Goal: Task Accomplishment & Management: Use online tool/utility

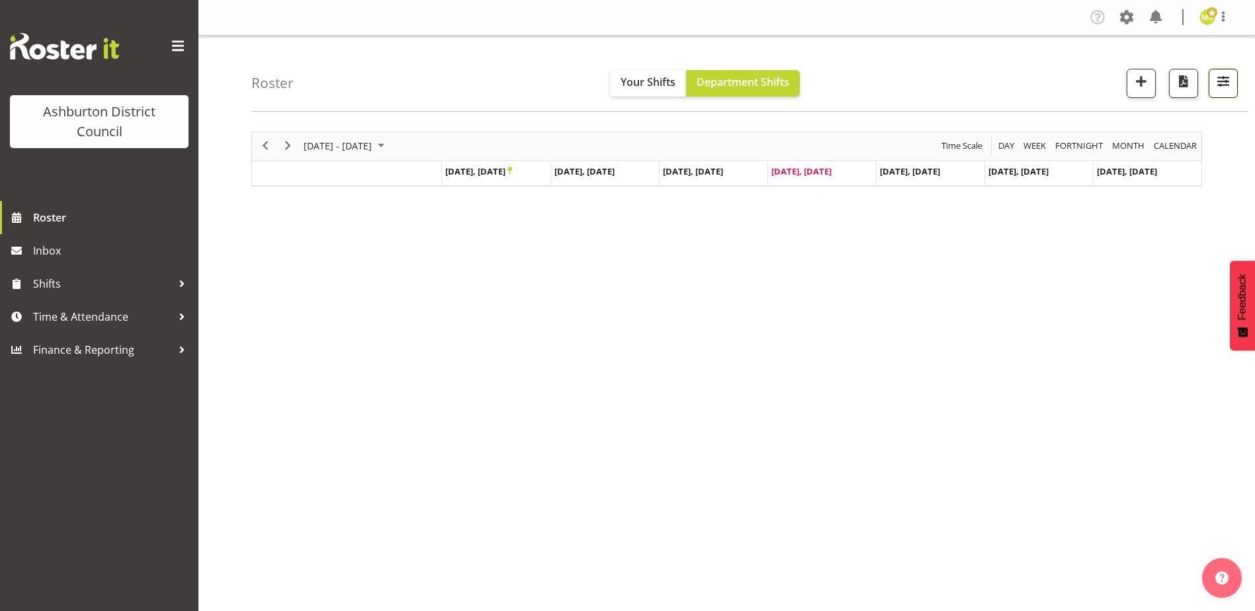
click at [1215, 92] on button "button" at bounding box center [1223, 83] width 29 height 29
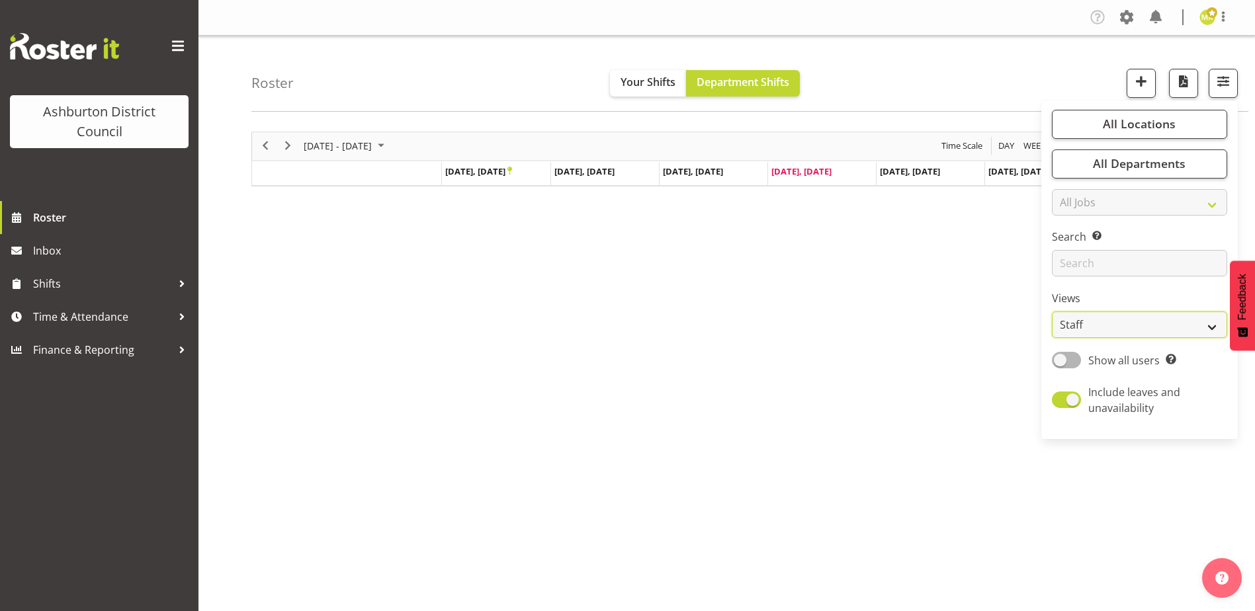
click at [1132, 321] on select "Staff Role Shift - Horizontal Shift - Vertical Staff - Location" at bounding box center [1139, 325] width 175 height 26
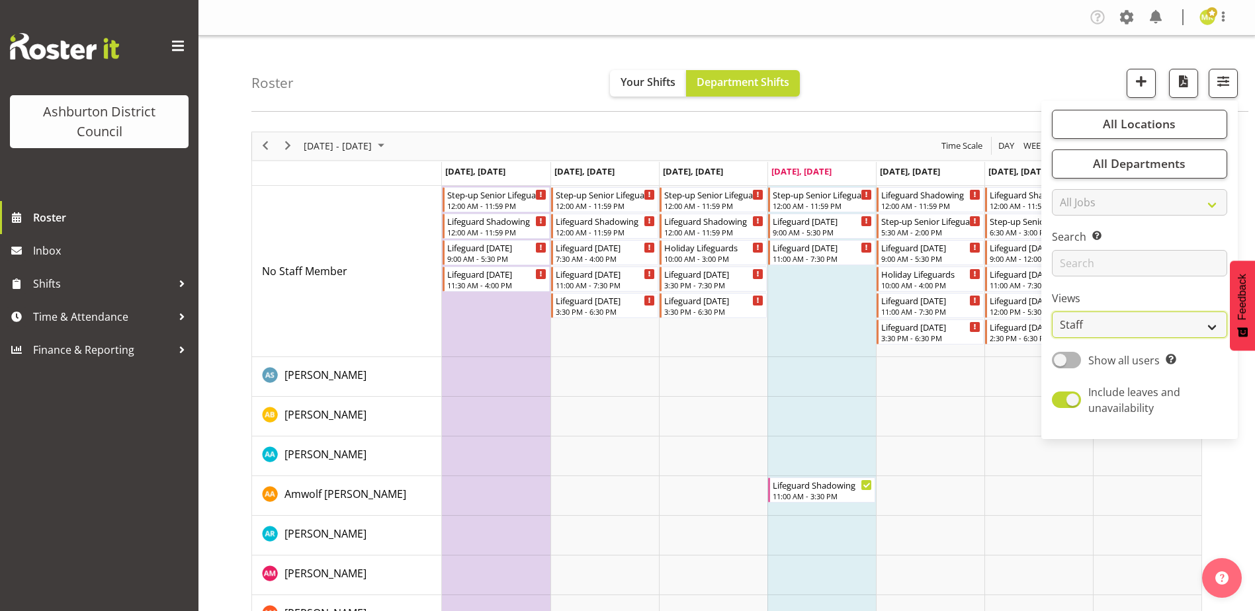
select select "shift"
click at [1053, 312] on select "Staff Role Shift - Horizontal Shift - Vertical Staff - Location" at bounding box center [1139, 325] width 175 height 26
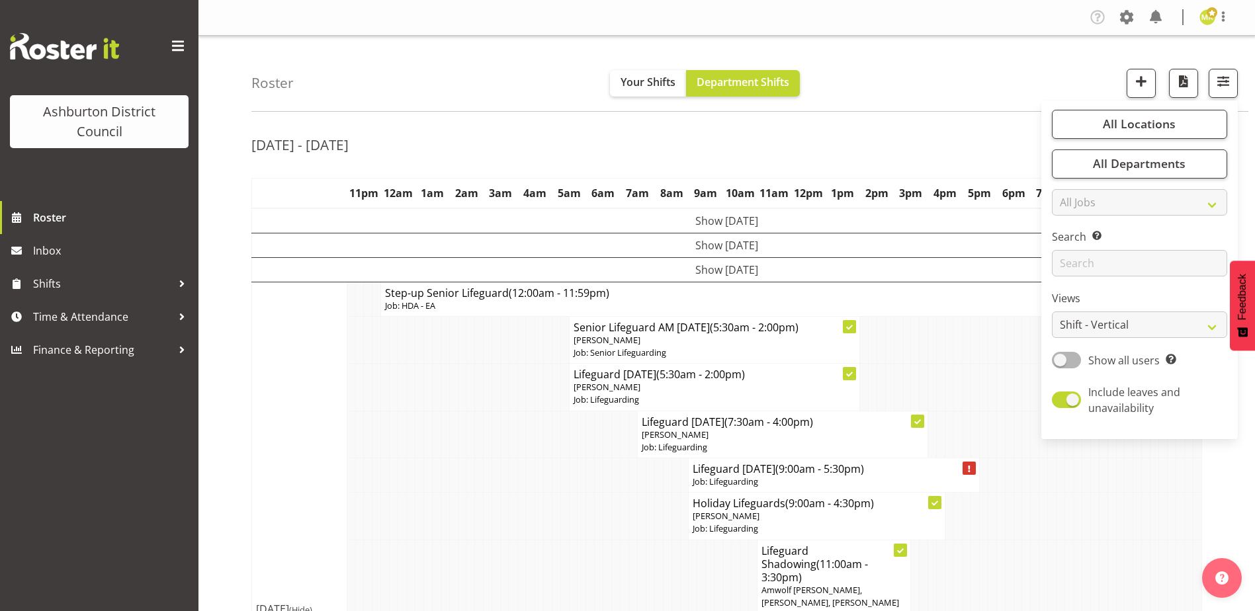
click at [1013, 490] on td at bounding box center [1009, 475] width 9 height 34
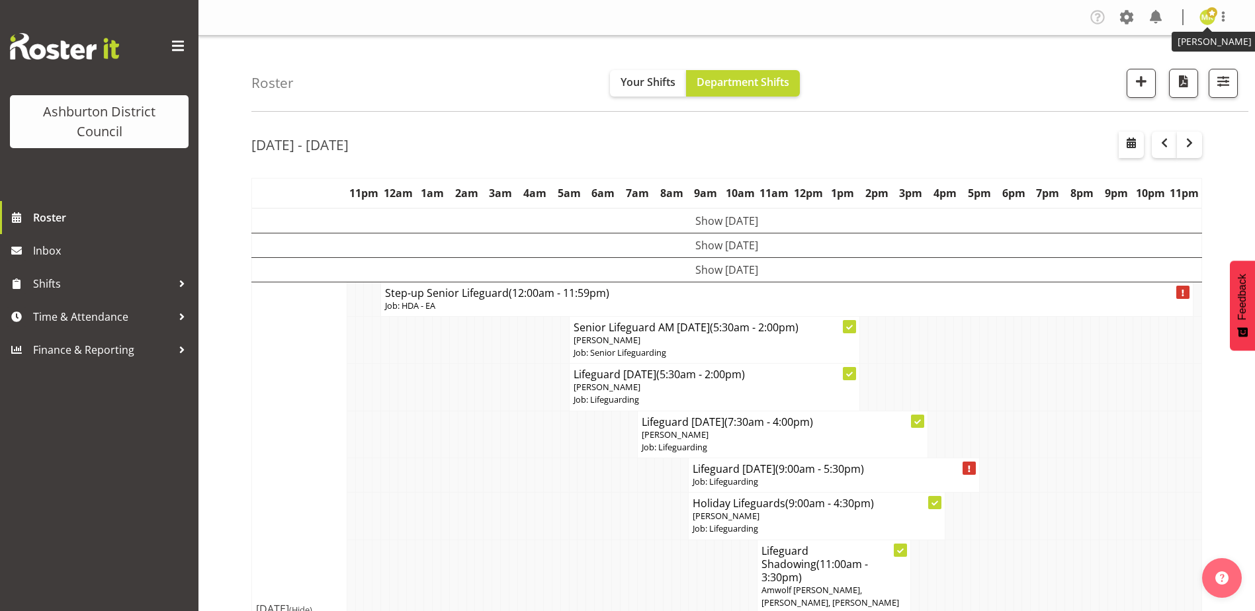
click at [1206, 22] on img at bounding box center [1208, 17] width 16 height 16
click at [1160, 79] on link "Log Out" at bounding box center [1168, 70] width 127 height 24
